Goal: Task Accomplishment & Management: Complete application form

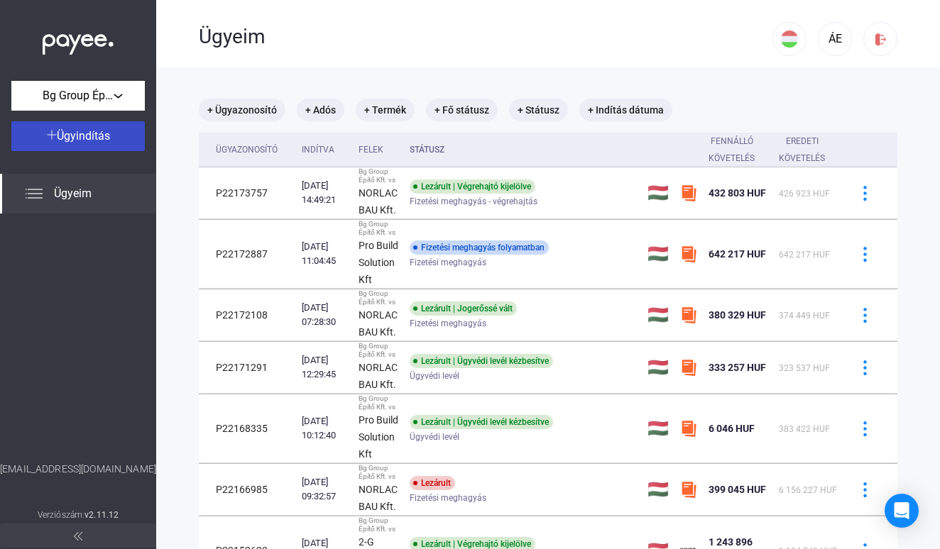
click at [67, 136] on span "Ügyindítás" at bounding box center [83, 135] width 53 height 13
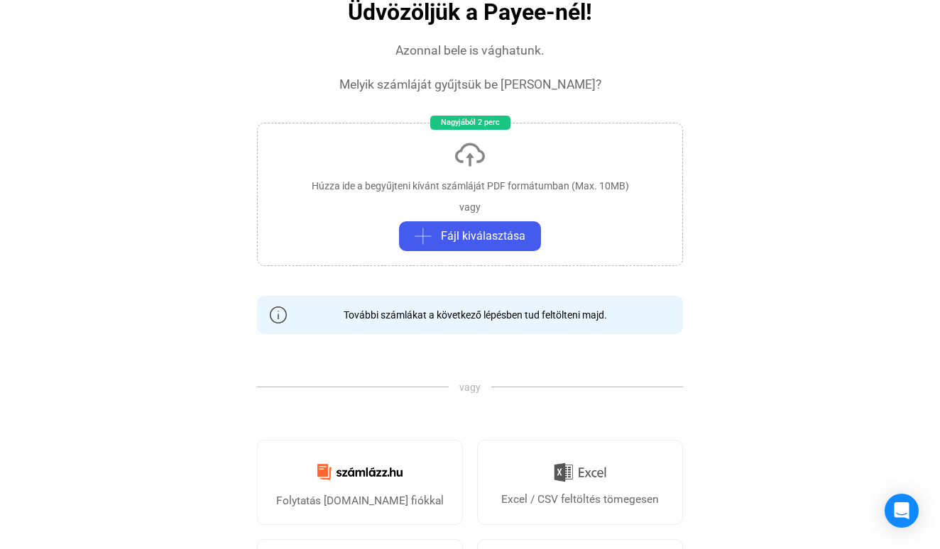
scroll to position [106, 0]
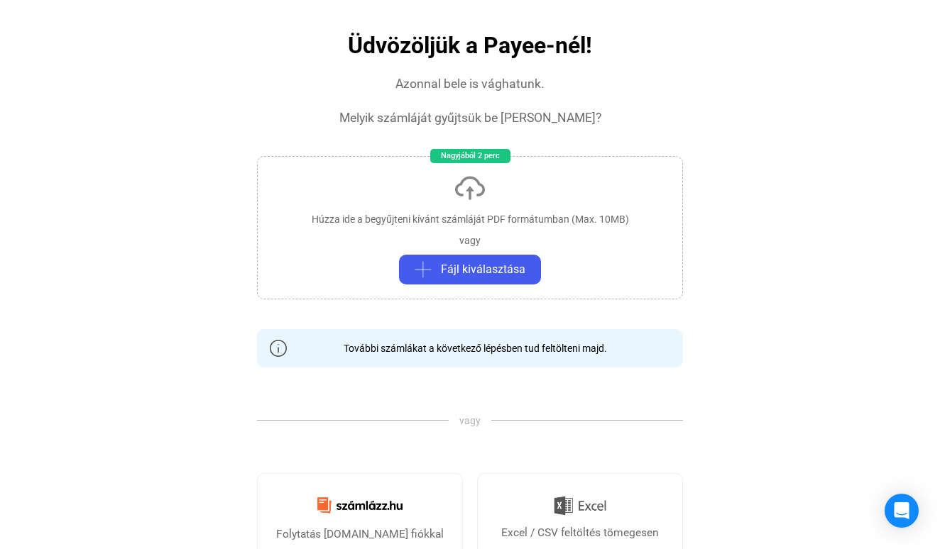
scroll to position [75, 0]
